Goal: Information Seeking & Learning: Learn about a topic

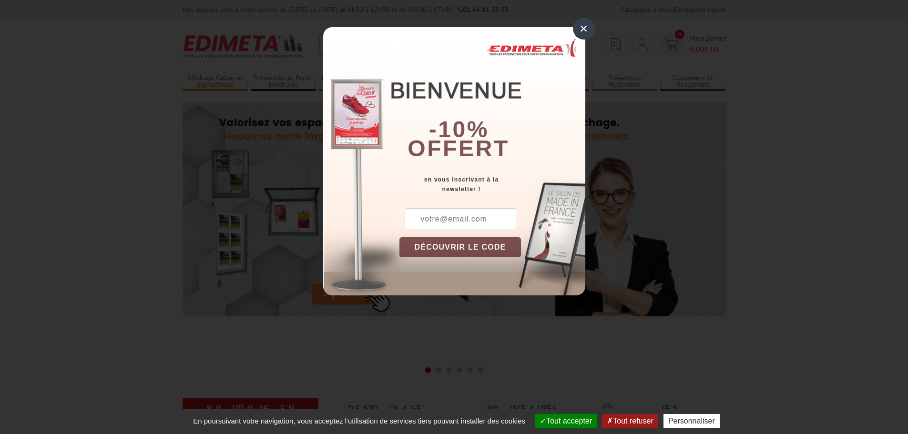
click at [582, 30] on div "×" at bounding box center [584, 29] width 22 height 22
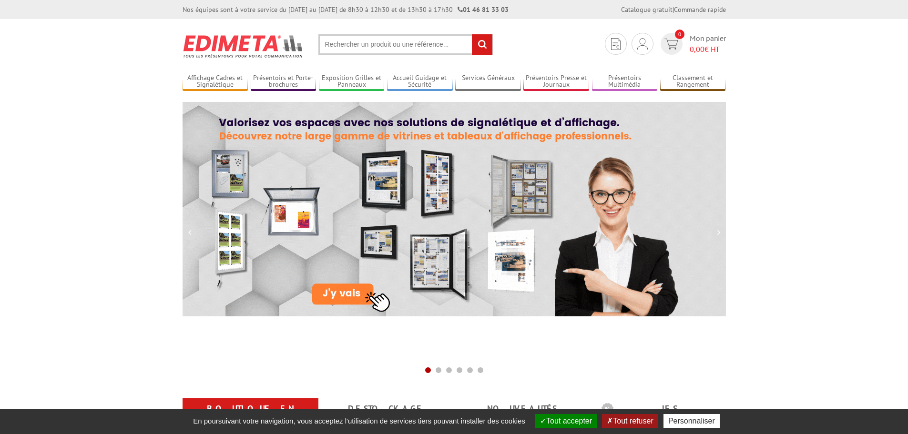
click at [404, 44] on input "text" at bounding box center [405, 44] width 174 height 20
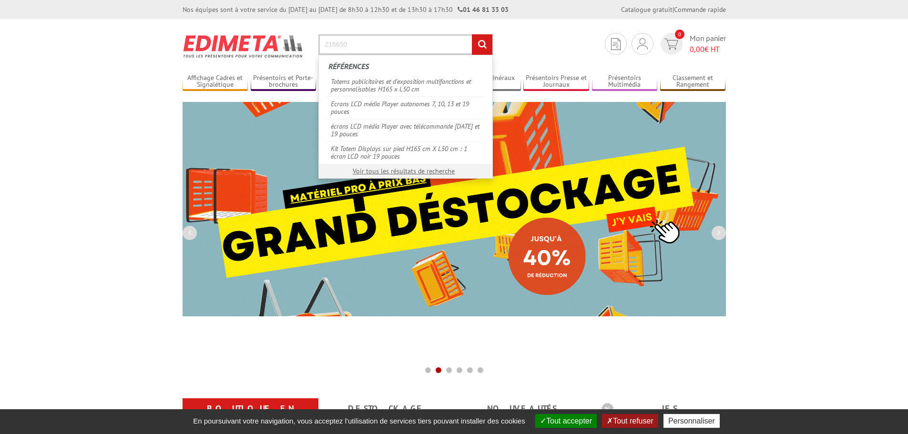
type input "216650"
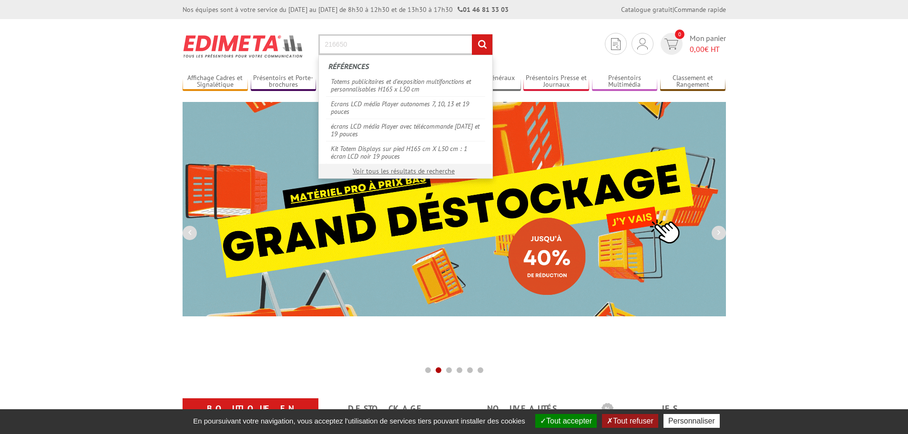
click at [472, 34] on input "rechercher" at bounding box center [482, 44] width 20 height 20
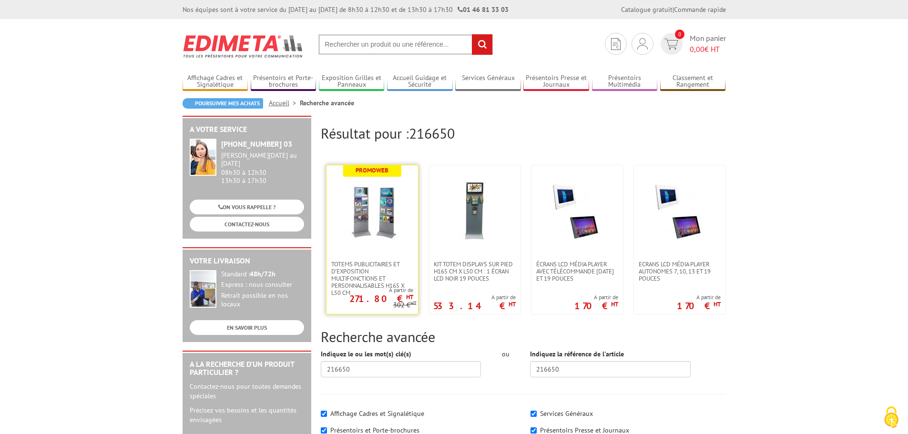
click at [359, 219] on img at bounding box center [372, 211] width 62 height 62
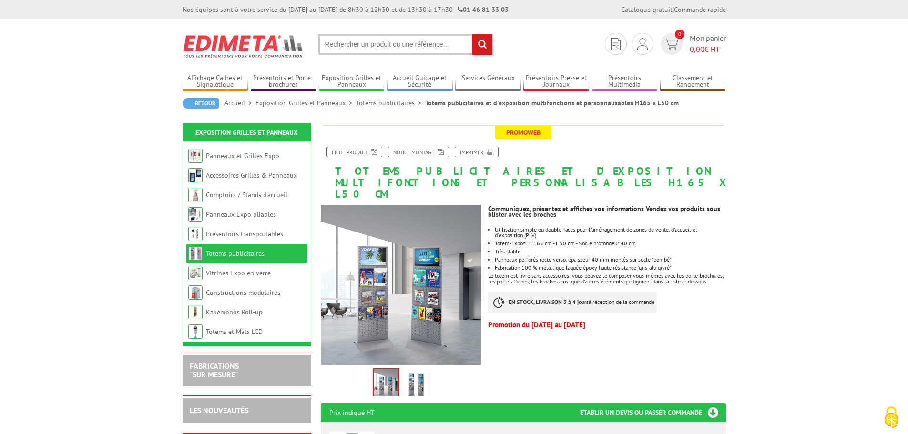
click at [417, 378] on img at bounding box center [415, 385] width 23 height 30
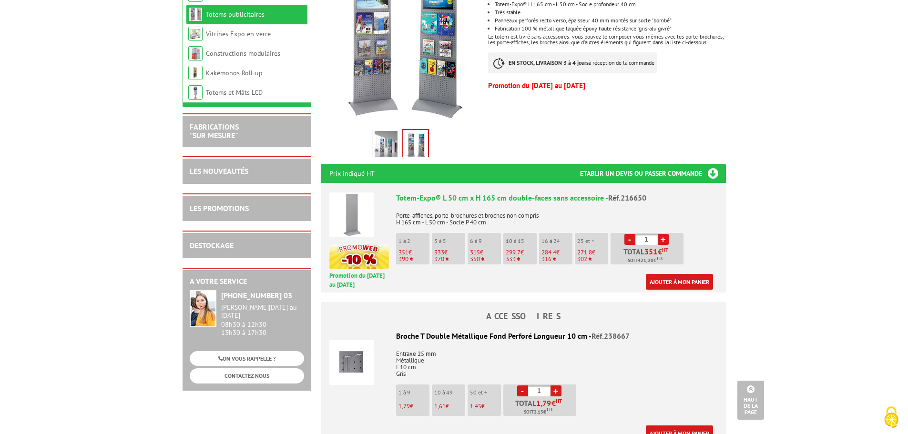
scroll to position [48, 0]
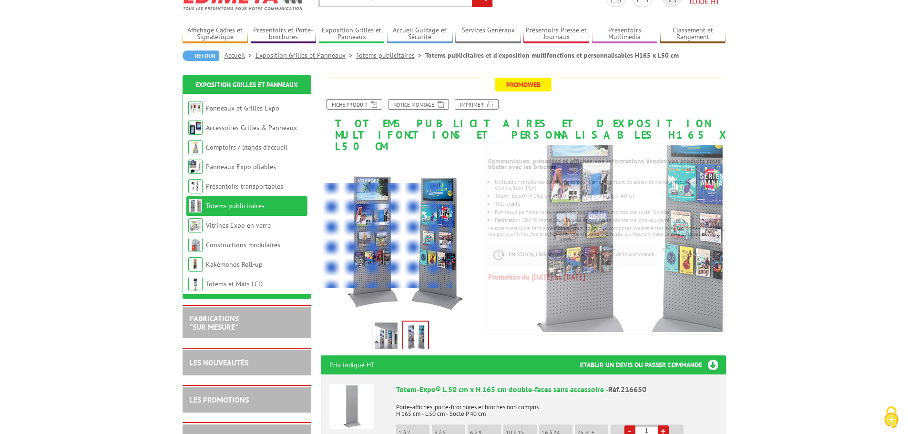
click at [372, 236] on div at bounding box center [387, 236] width 132 height 105
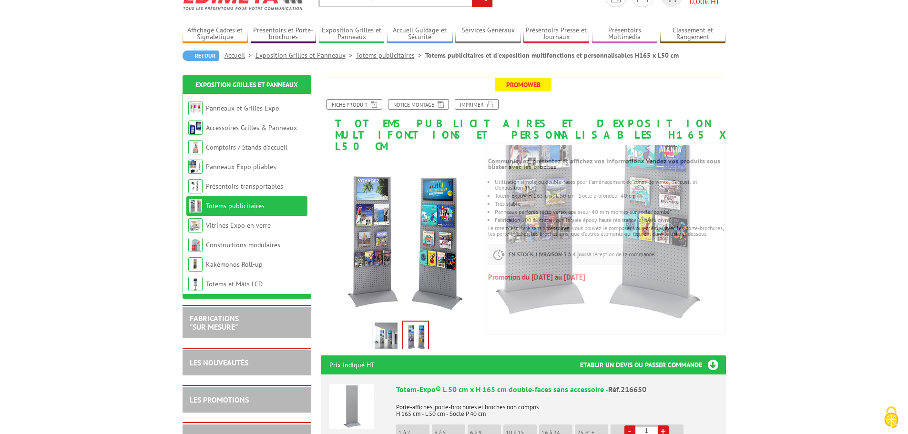
click at [419, 326] on img at bounding box center [415, 337] width 25 height 30
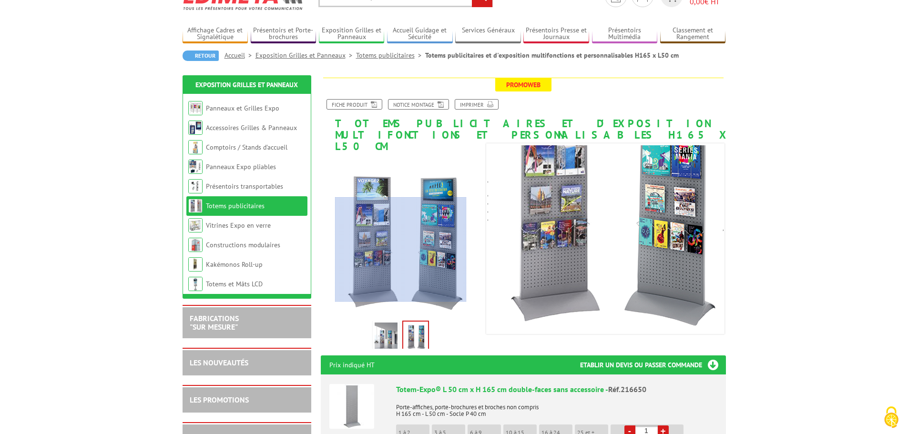
click at [401, 250] on div at bounding box center [401, 249] width 132 height 105
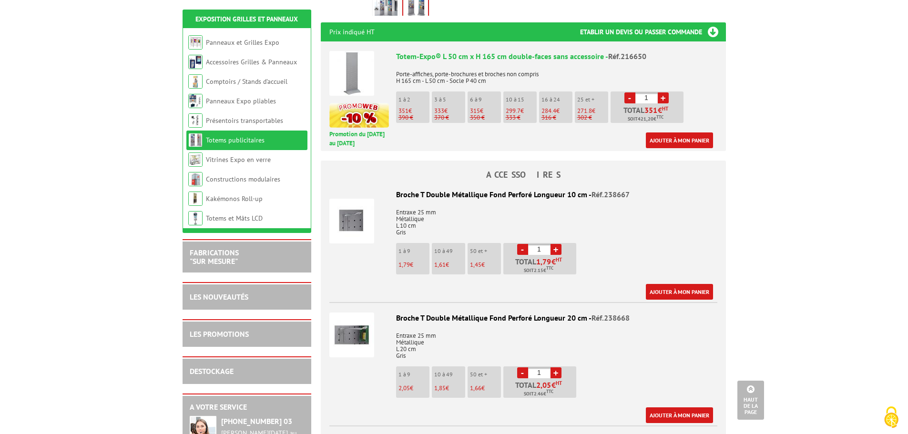
scroll to position [381, 0]
click at [355, 219] on img at bounding box center [351, 220] width 45 height 45
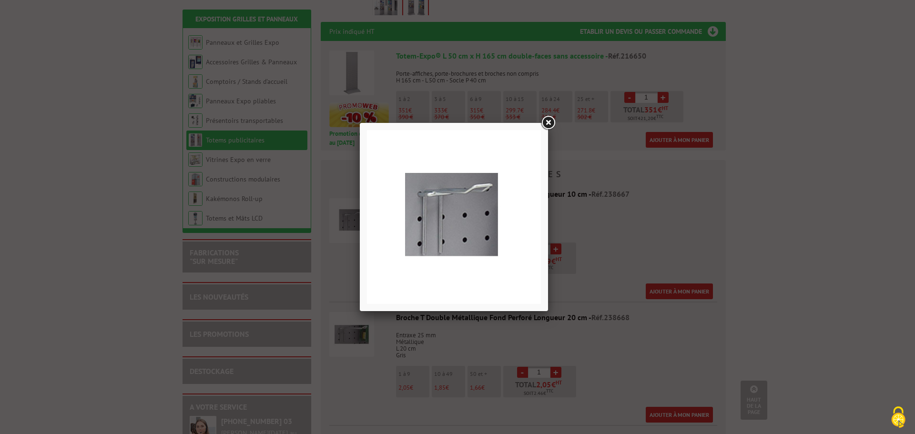
click at [549, 119] on link at bounding box center [548, 122] width 17 height 17
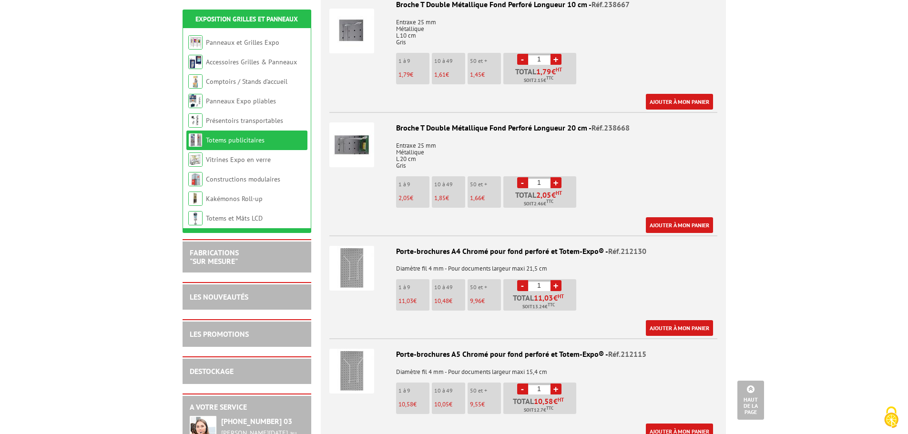
scroll to position [572, 0]
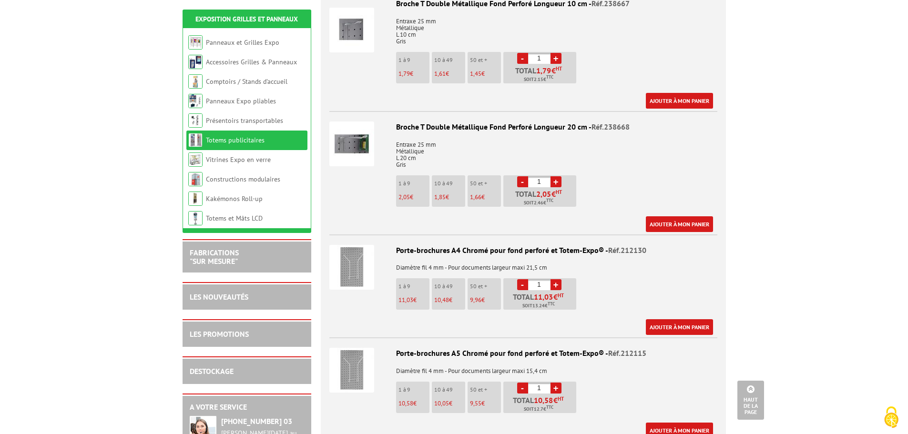
click at [351, 261] on img at bounding box center [351, 267] width 45 height 45
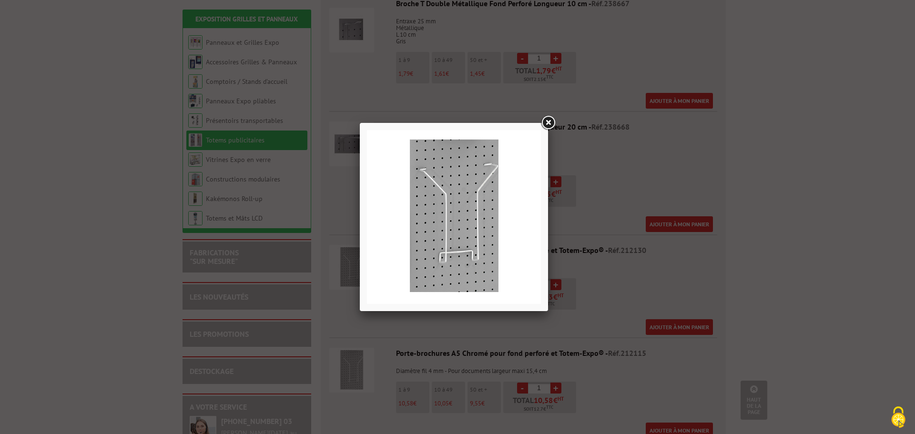
click at [552, 123] on link at bounding box center [548, 122] width 17 height 17
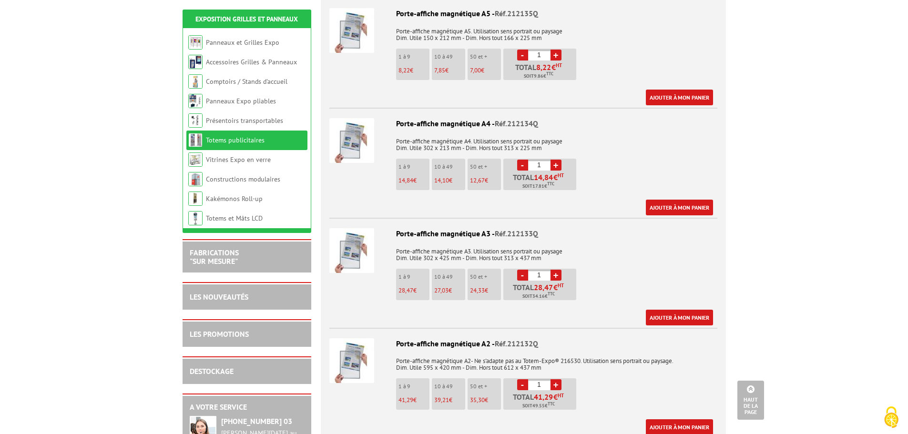
scroll to position [1144, 0]
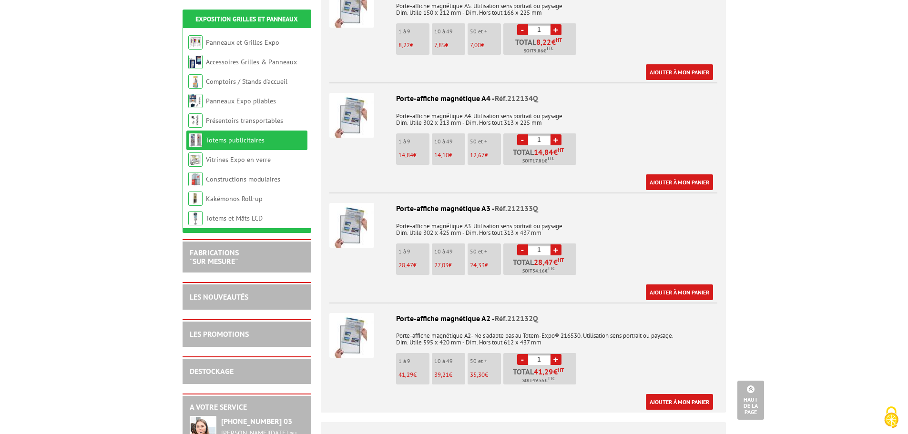
click at [360, 229] on img at bounding box center [351, 225] width 45 height 45
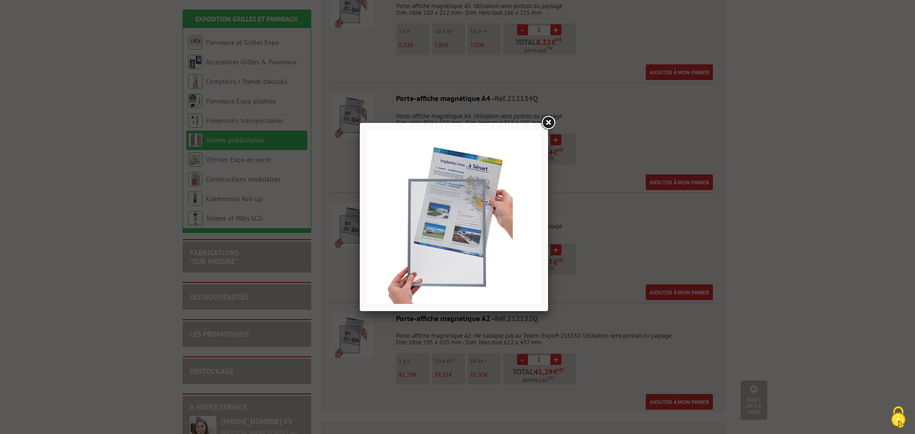
click at [553, 127] on link at bounding box center [548, 122] width 17 height 17
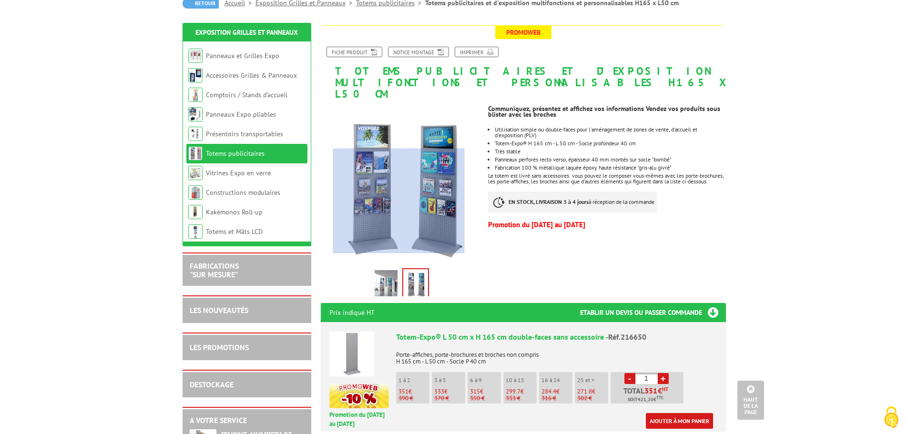
scroll to position [0, 0]
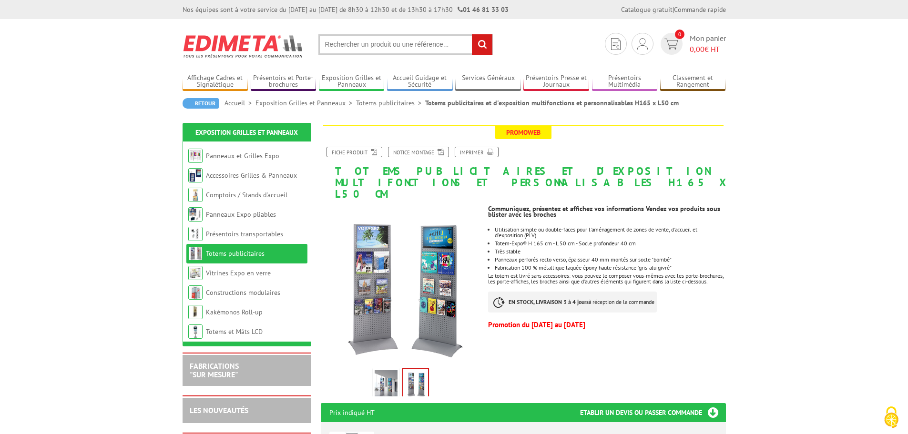
click at [239, 253] on link "Totems publicitaires" at bounding box center [235, 253] width 59 height 9
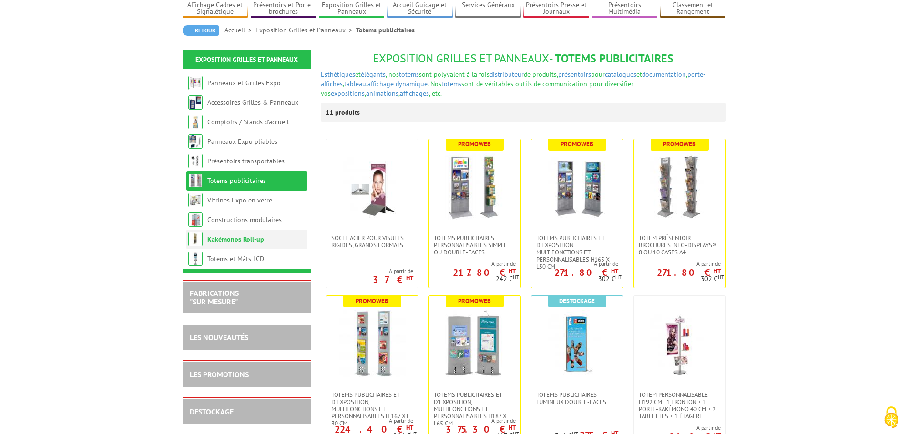
scroll to position [95, 0]
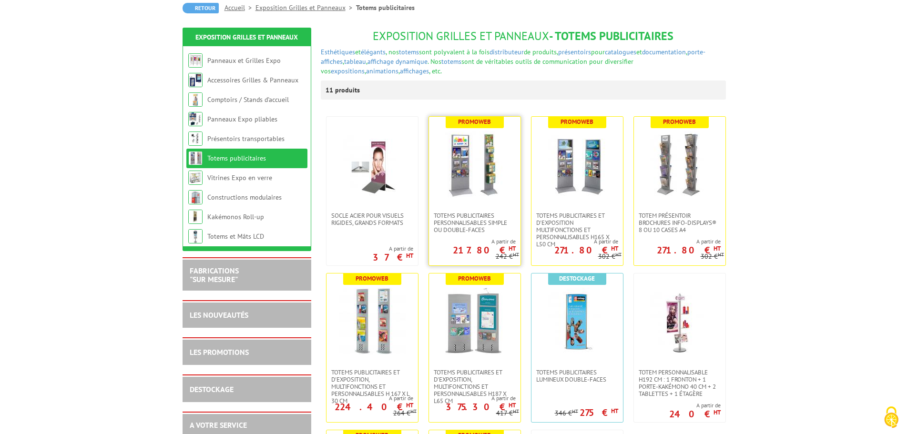
click at [464, 188] on img at bounding box center [474, 164] width 67 height 67
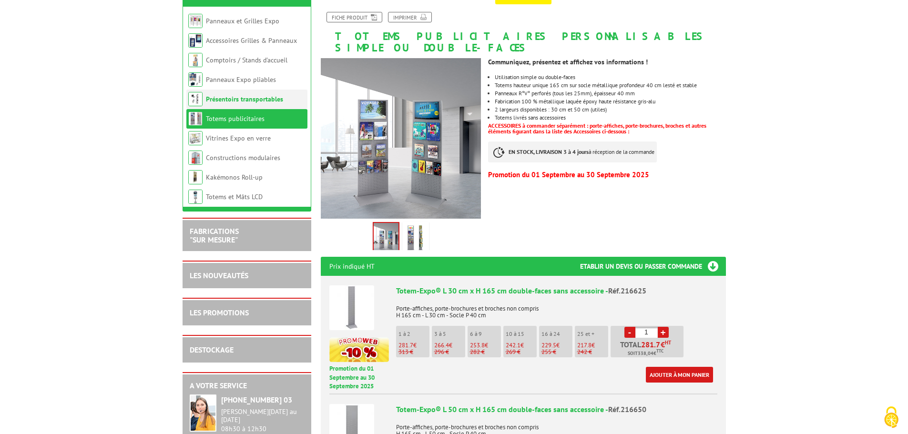
scroll to position [238, 0]
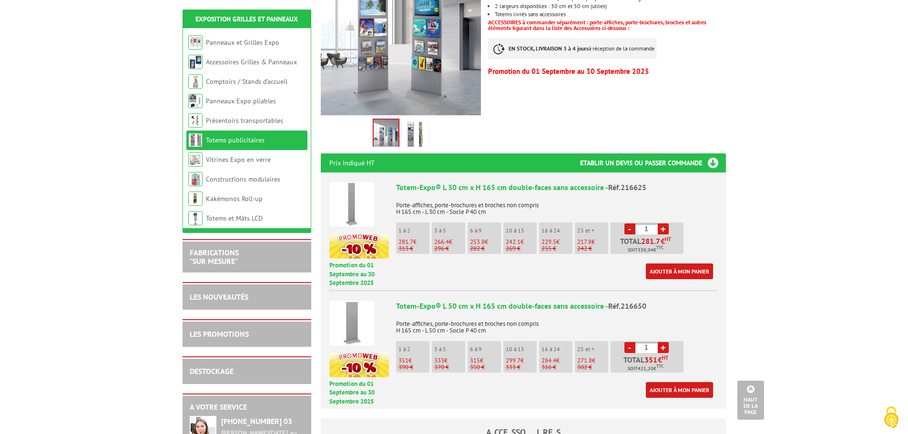
click at [339, 190] on img at bounding box center [351, 204] width 45 height 45
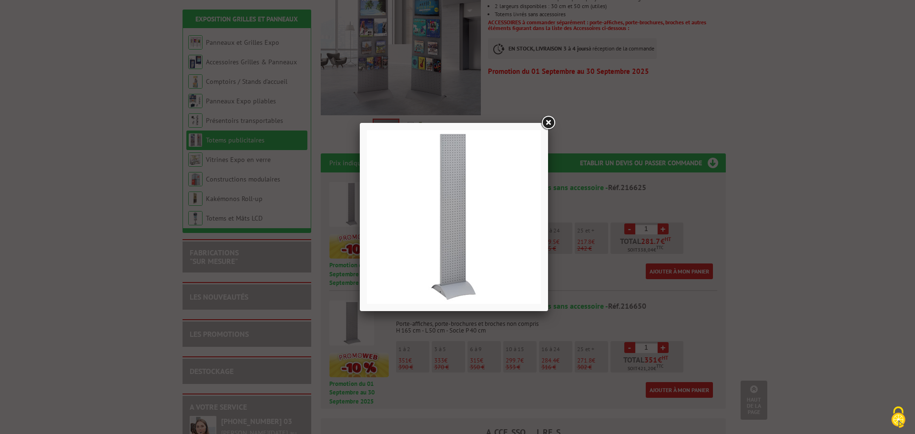
click at [481, 195] on img at bounding box center [454, 217] width 174 height 174
click at [342, 186] on div at bounding box center [457, 217] width 915 height 434
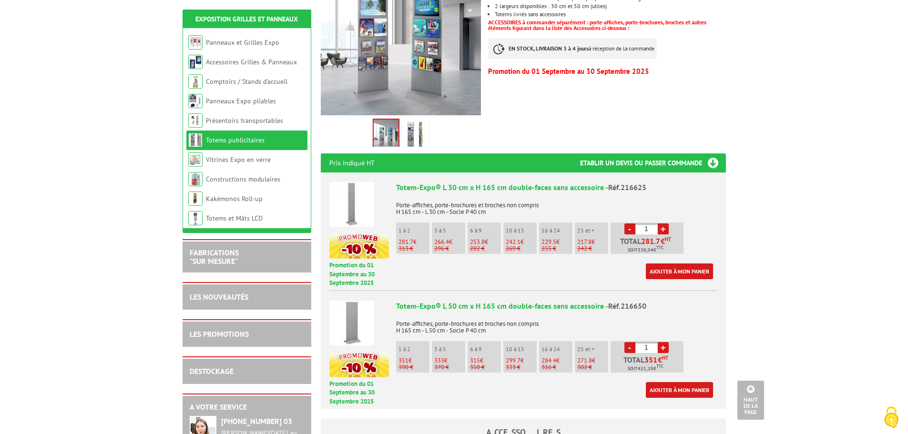
click at [357, 192] on img at bounding box center [351, 204] width 45 height 45
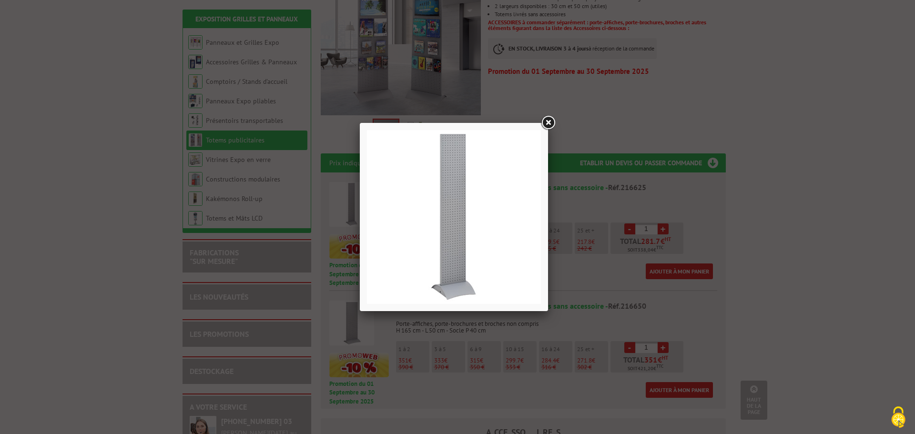
click at [545, 124] on link at bounding box center [548, 122] width 17 height 17
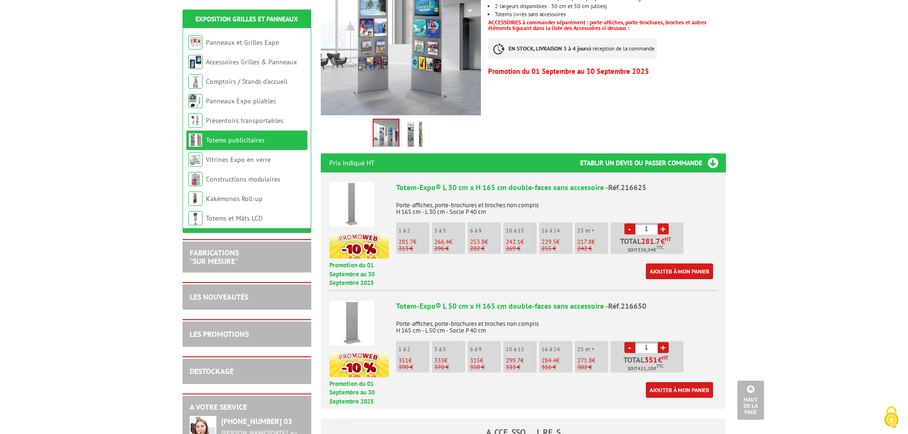
click at [420, 129] on img at bounding box center [415, 136] width 23 height 30
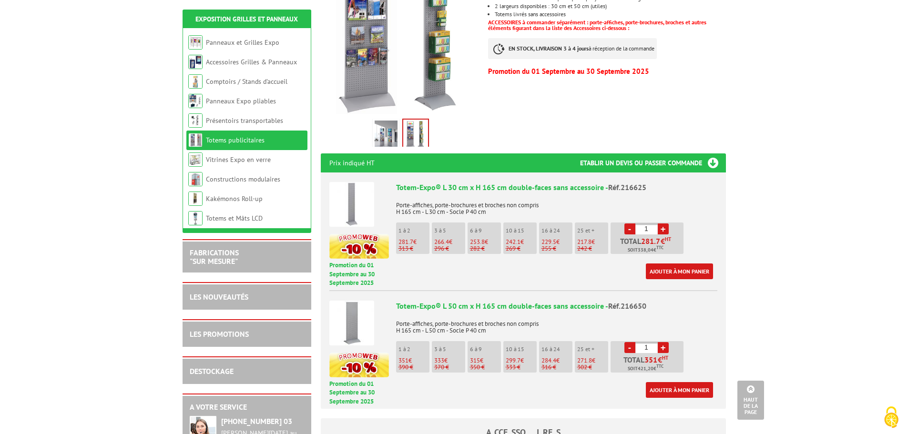
click at [357, 186] on img at bounding box center [351, 204] width 45 height 45
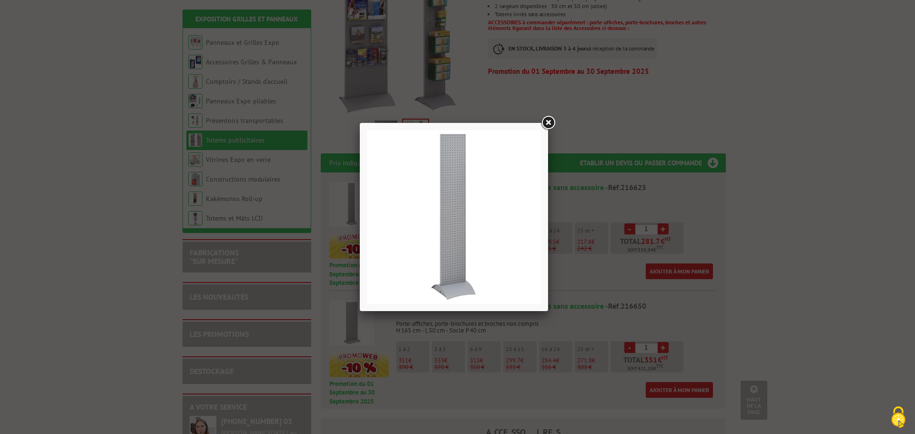
click at [546, 124] on link at bounding box center [548, 122] width 17 height 17
